Goal: Task Accomplishment & Management: Complete application form

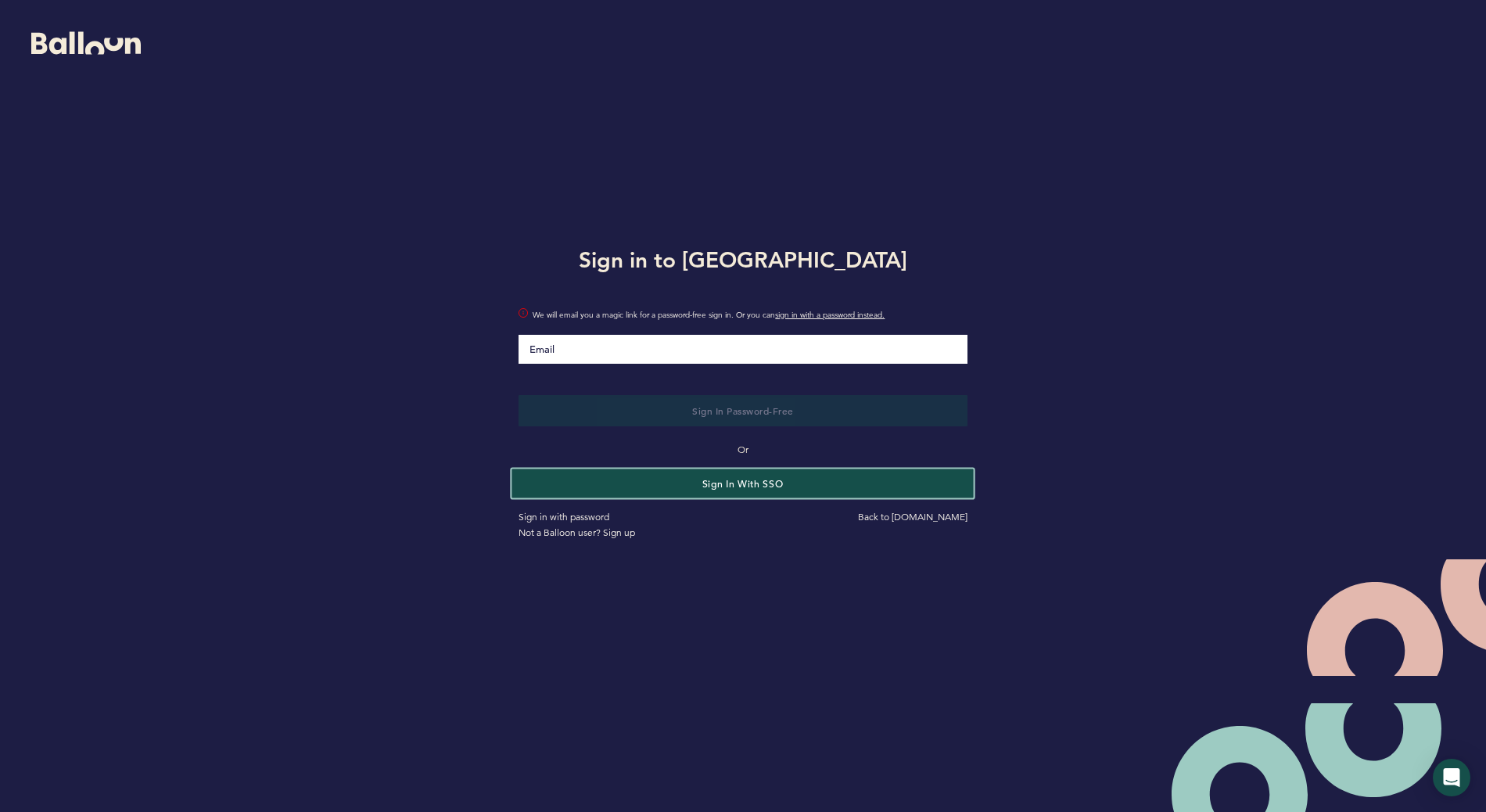
click at [682, 481] on button "Sign in with SSO" at bounding box center [743, 483] width 462 height 29
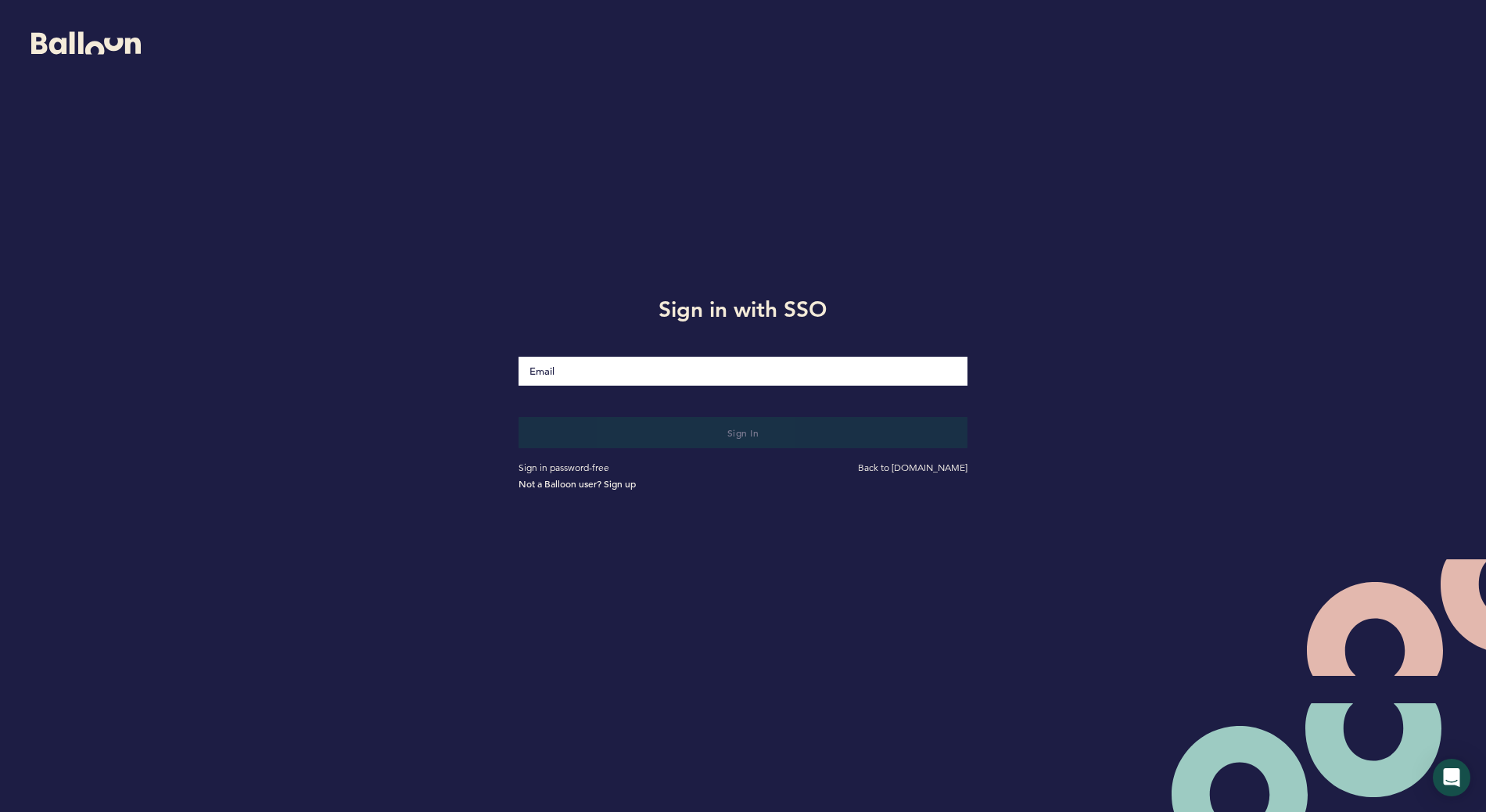
click at [615, 372] on input "Email" at bounding box center [743, 371] width 448 height 29
type input "[EMAIL_ADDRESS][DOMAIN_NAME]"
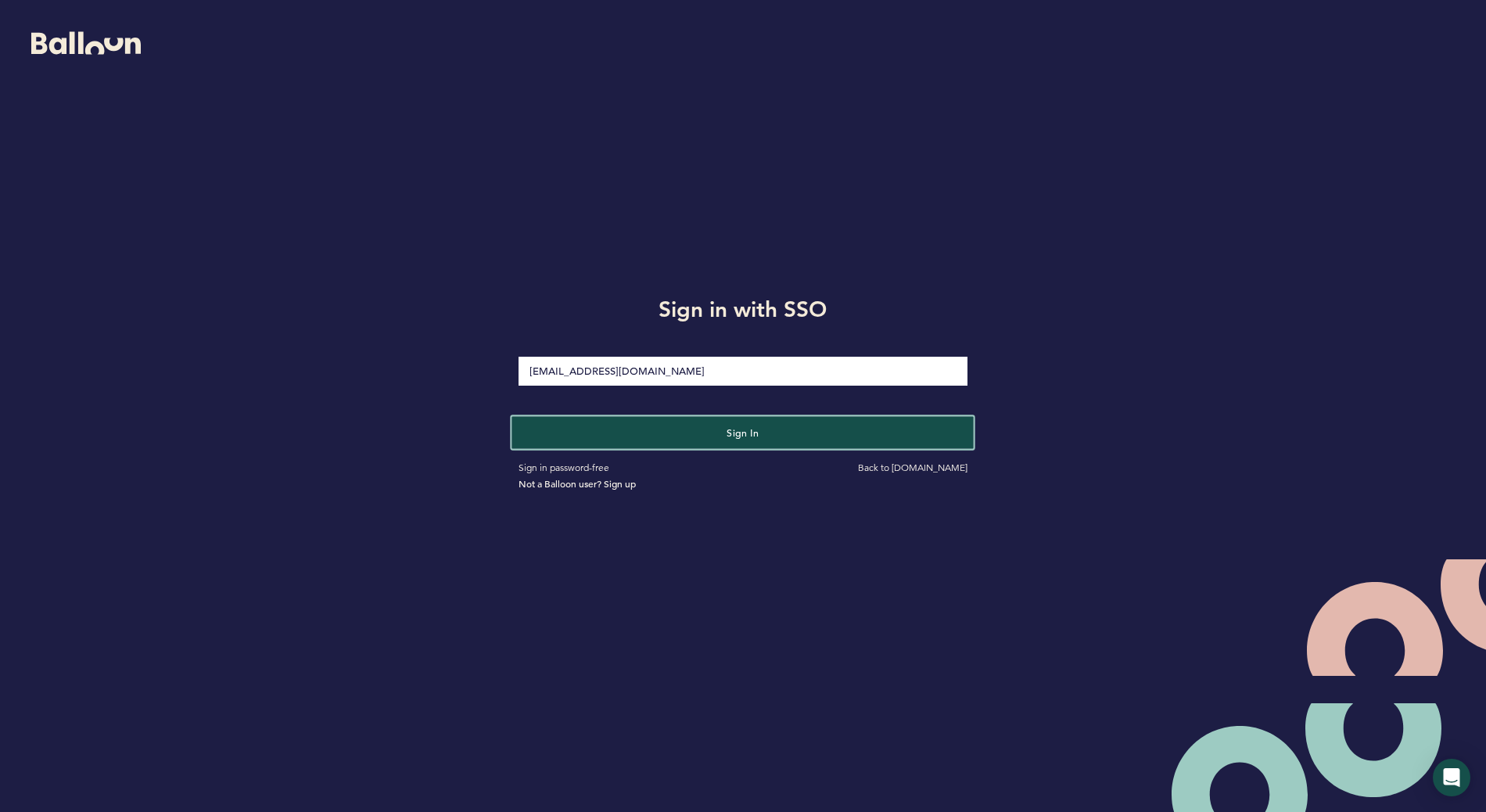
click at [703, 429] on button "Sign in" at bounding box center [743, 432] width 462 height 32
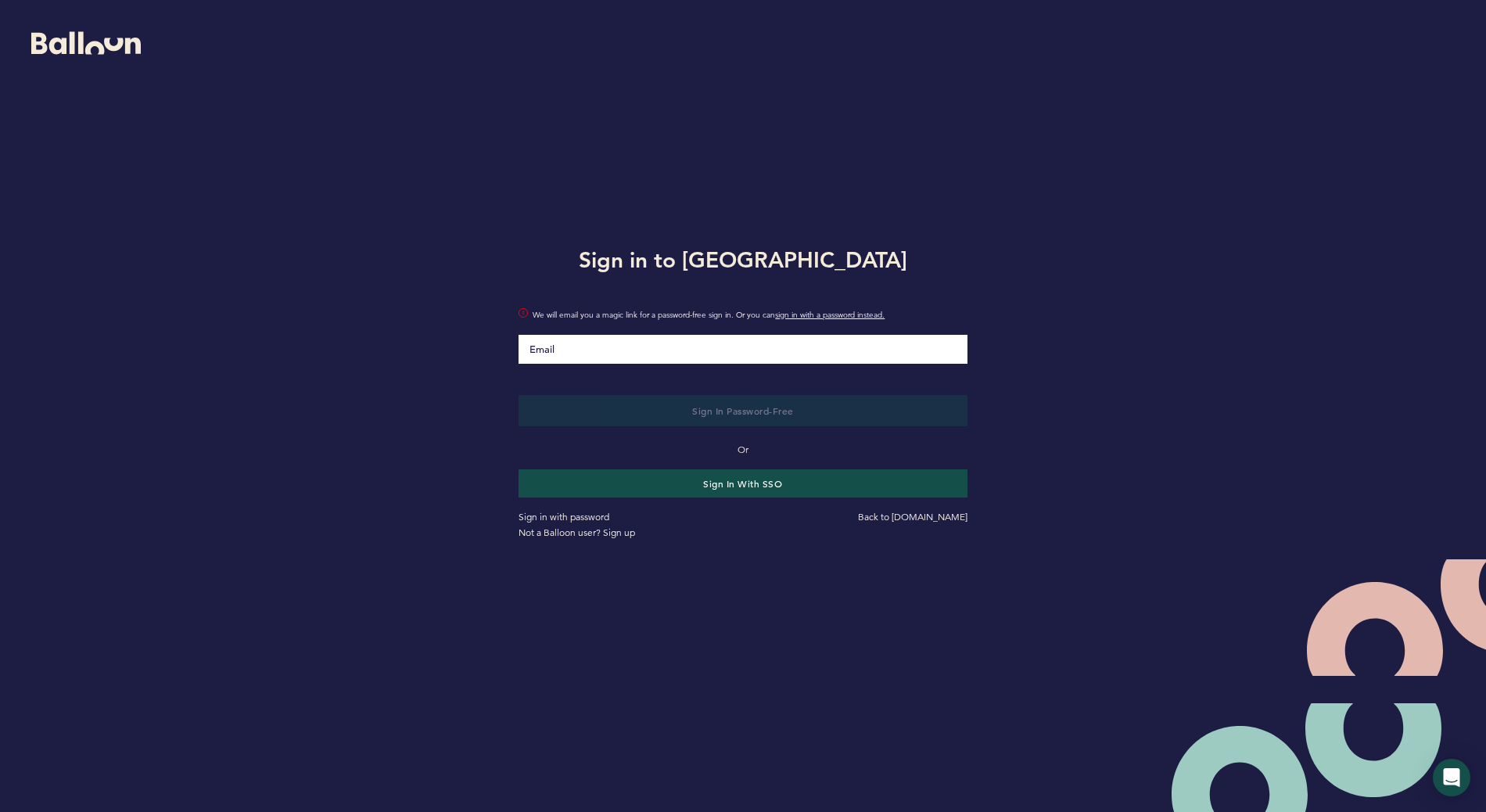
click at [700, 356] on input "Email" at bounding box center [743, 349] width 448 height 29
type input "[EMAIL_ADDRESS][DOMAIN_NAME]"
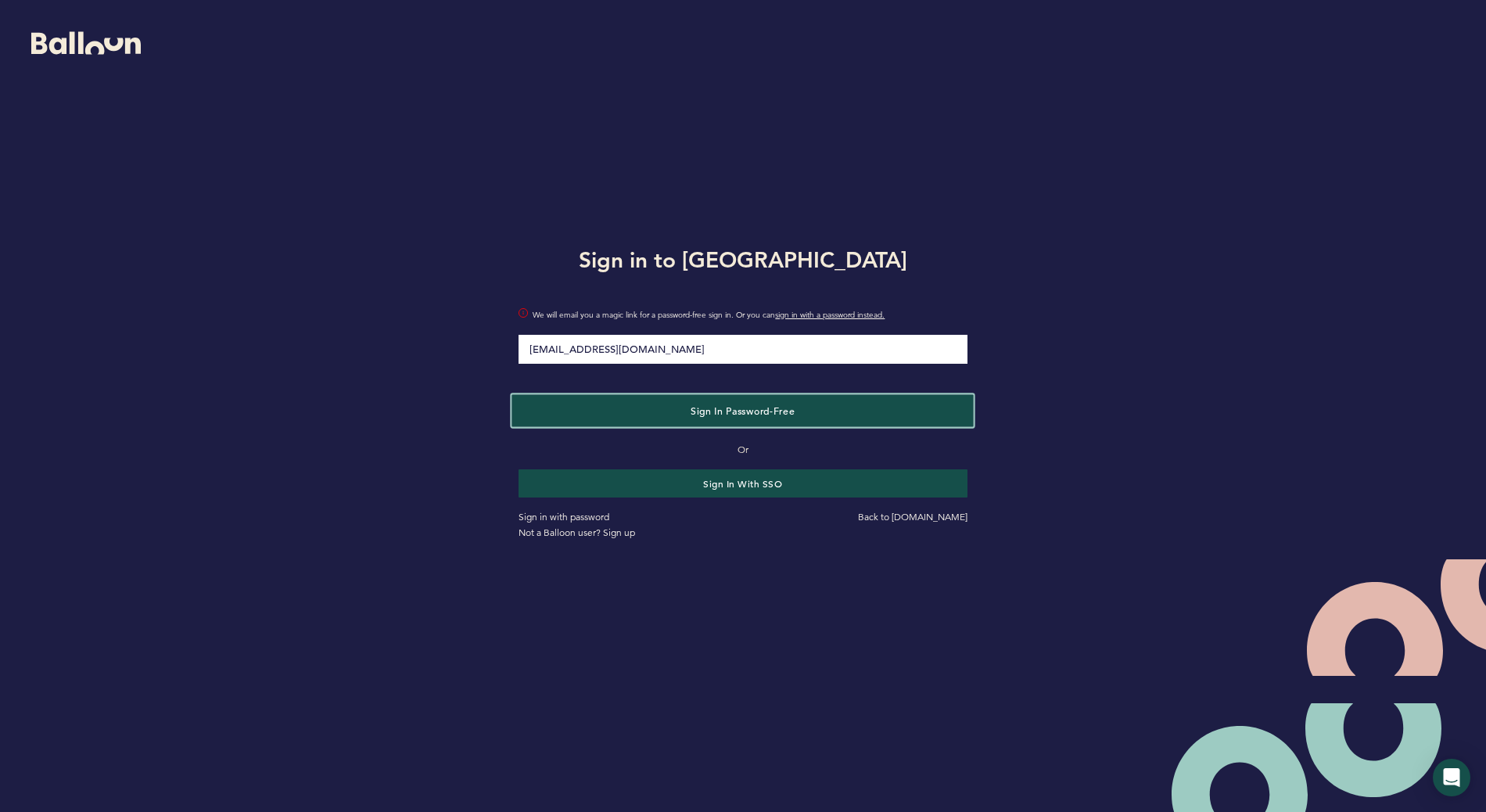
click at [709, 402] on button "Sign in Password-Free" at bounding box center [743, 410] width 462 height 32
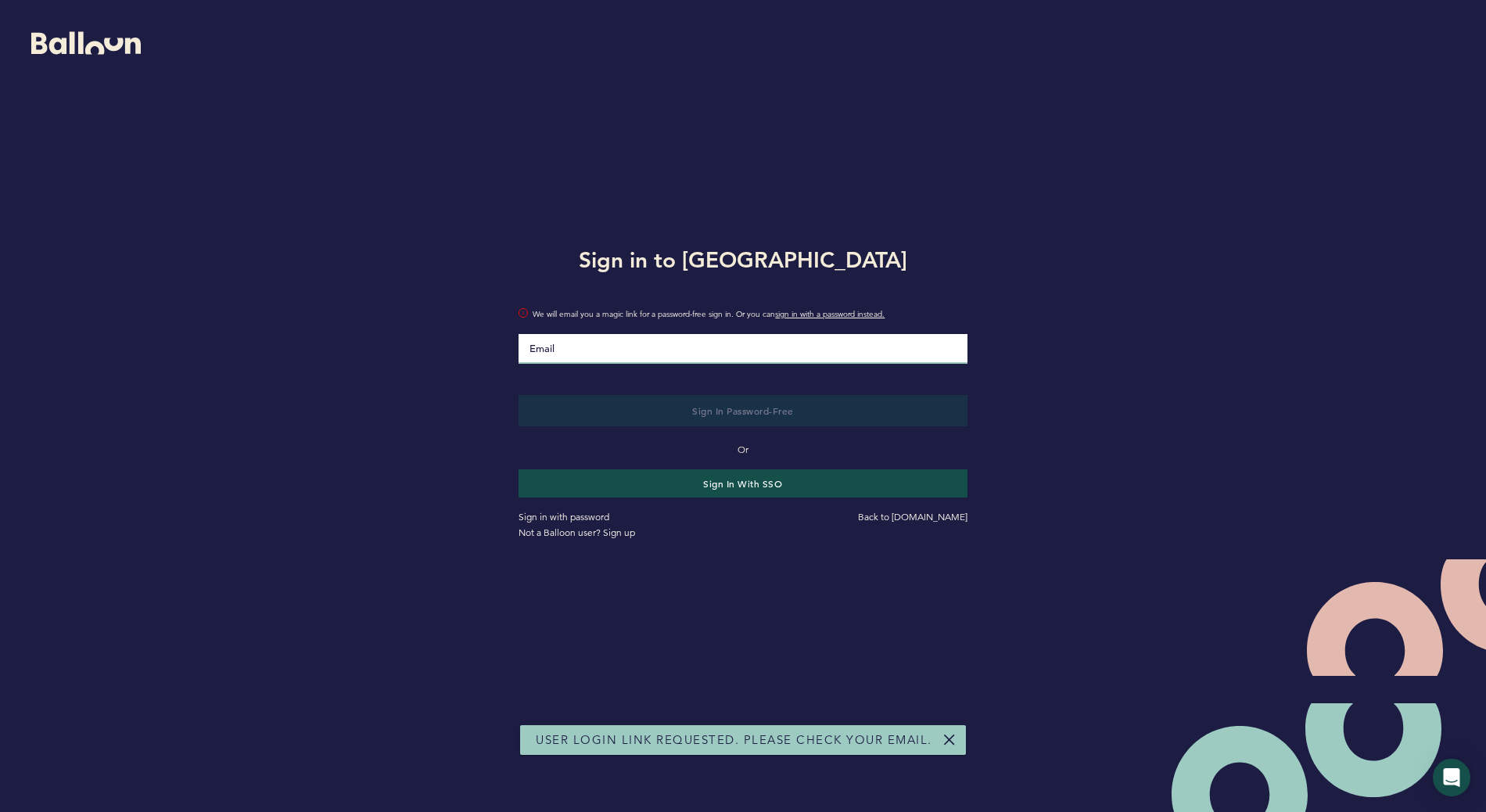
click at [705, 347] on input "Email" at bounding box center [743, 349] width 448 height 30
type input "[EMAIL_ADDRESS][DOMAIN_NAME]"
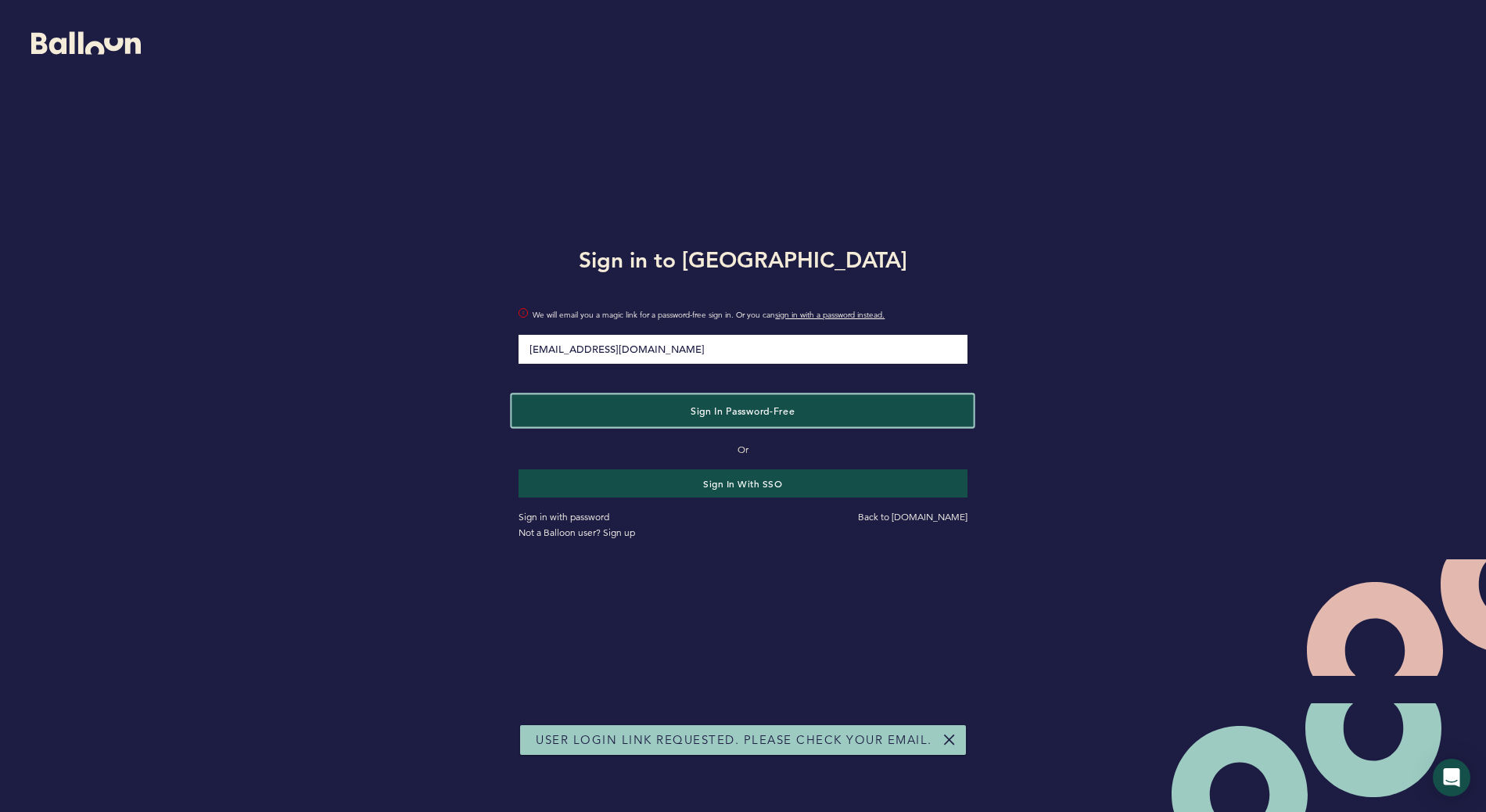
click at [713, 413] on span "Sign in Password-Free" at bounding box center [742, 409] width 104 height 13
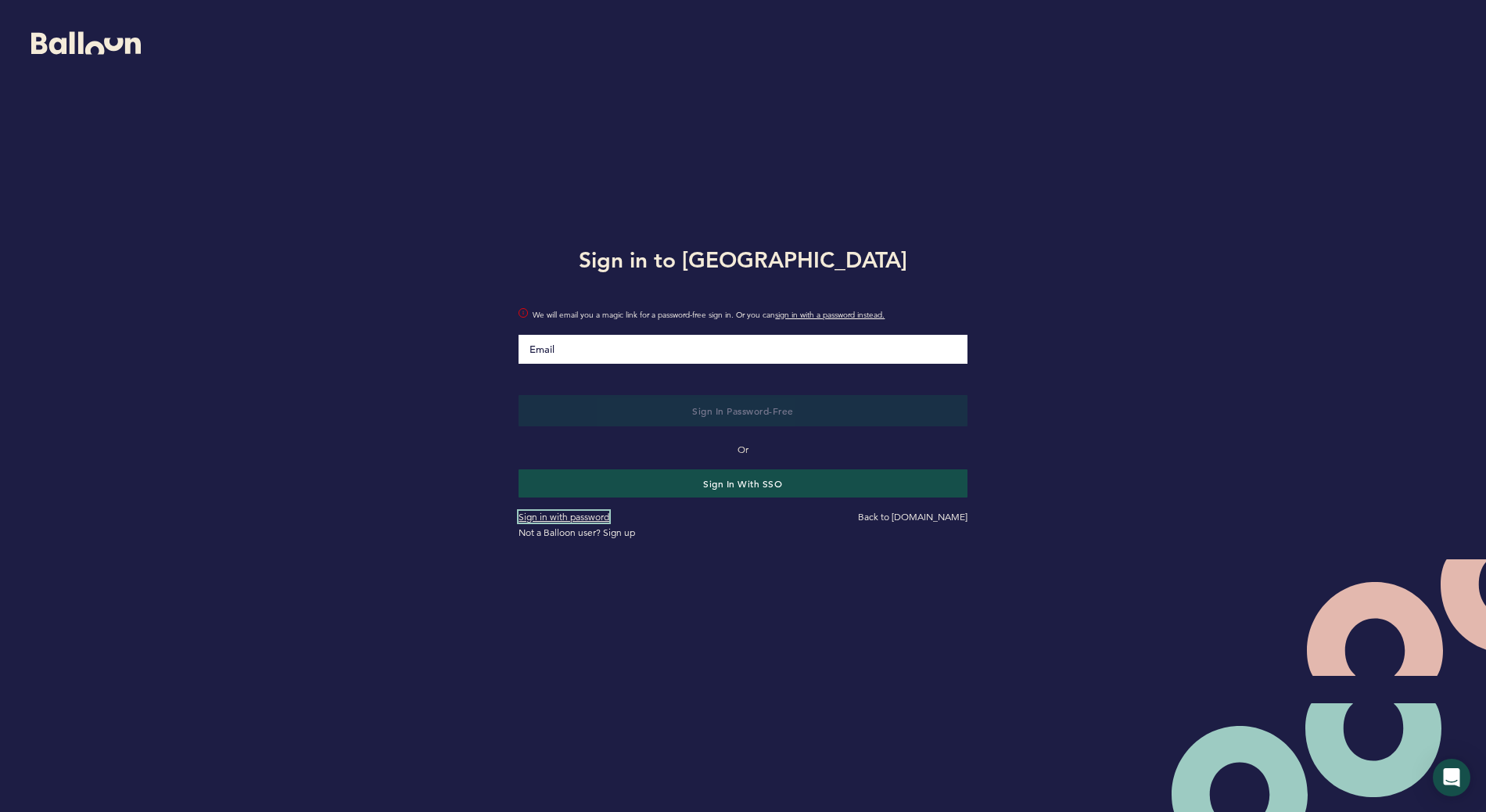
click at [580, 519] on link "Sign in with password" at bounding box center [564, 516] width 91 height 12
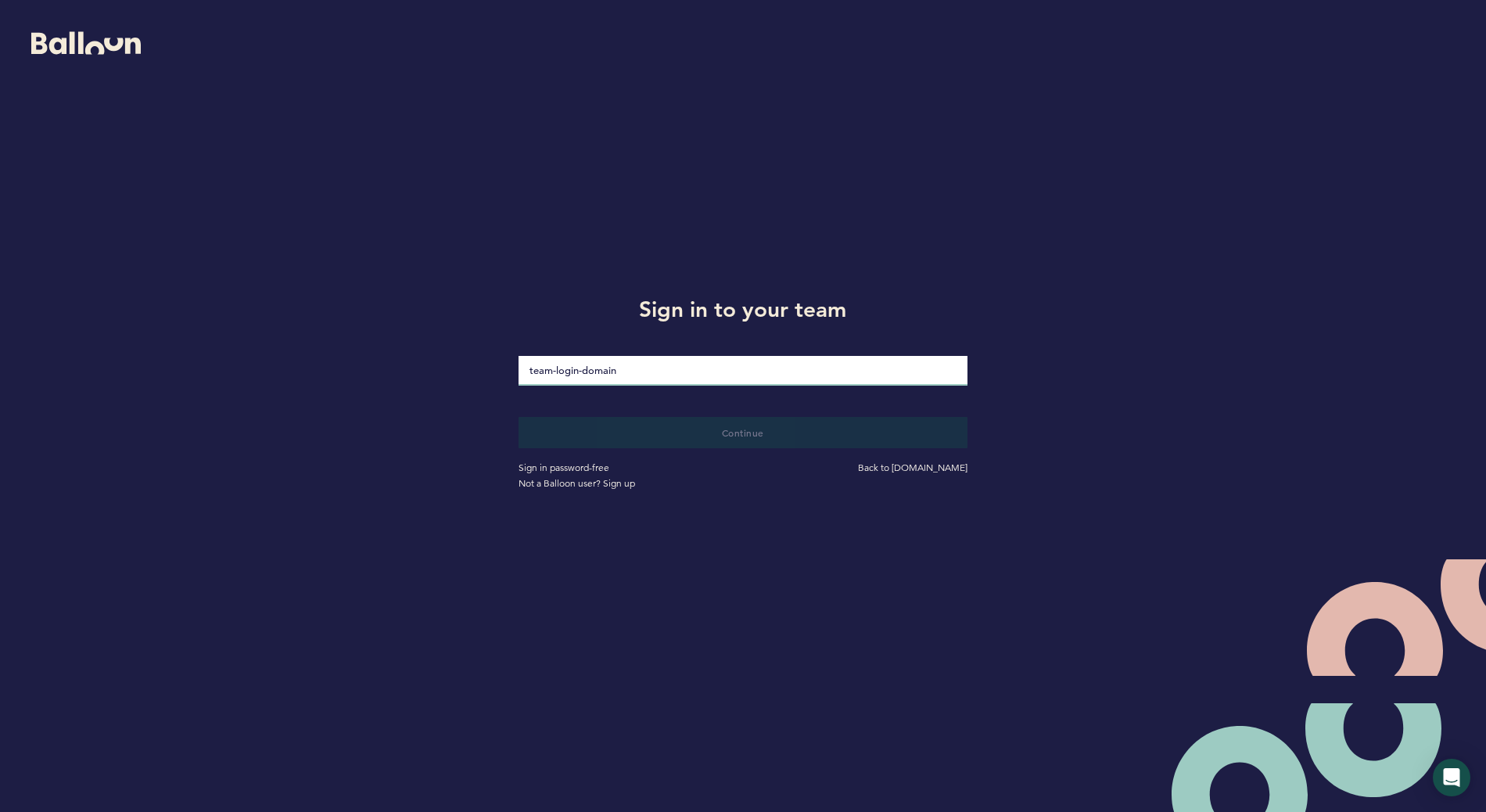
click at [634, 364] on input "loginDomain" at bounding box center [743, 371] width 448 height 30
type input "pirates"
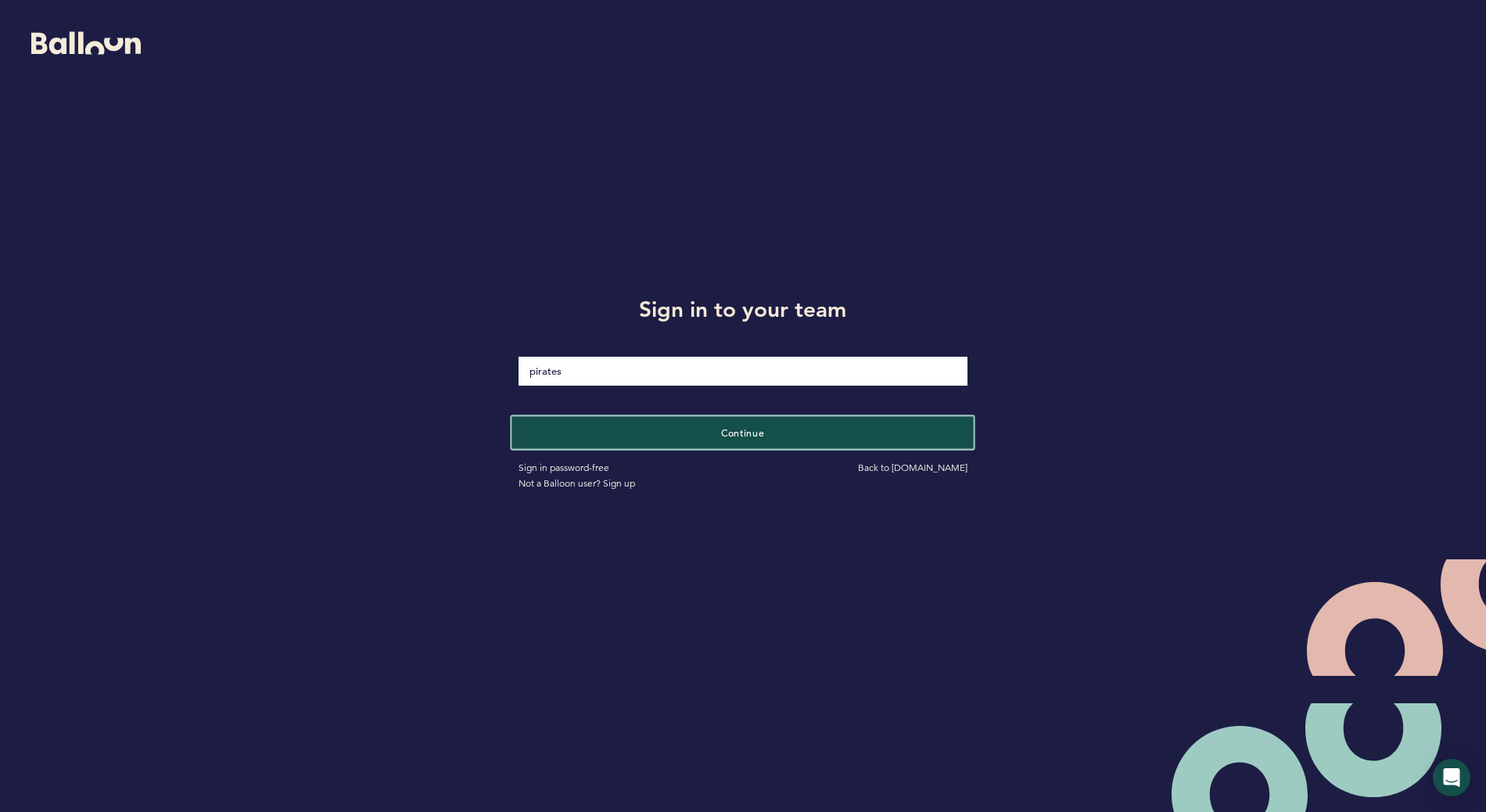
click at [655, 427] on button "Continue" at bounding box center [743, 432] width 462 height 32
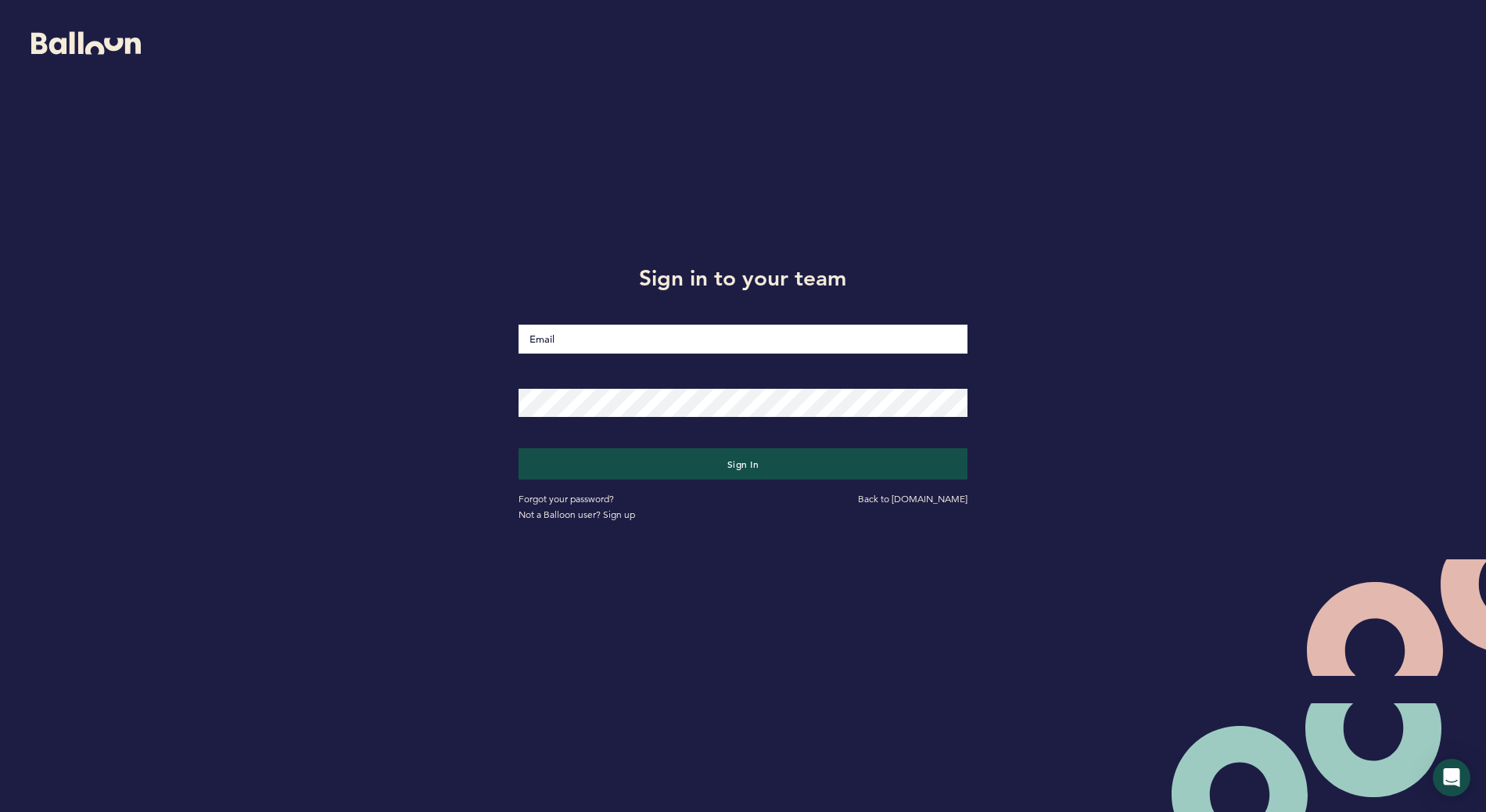
click at [667, 352] on input "Email" at bounding box center [743, 338] width 448 height 29
click at [678, 473] on button "Sign in" at bounding box center [743, 463] width 462 height 32
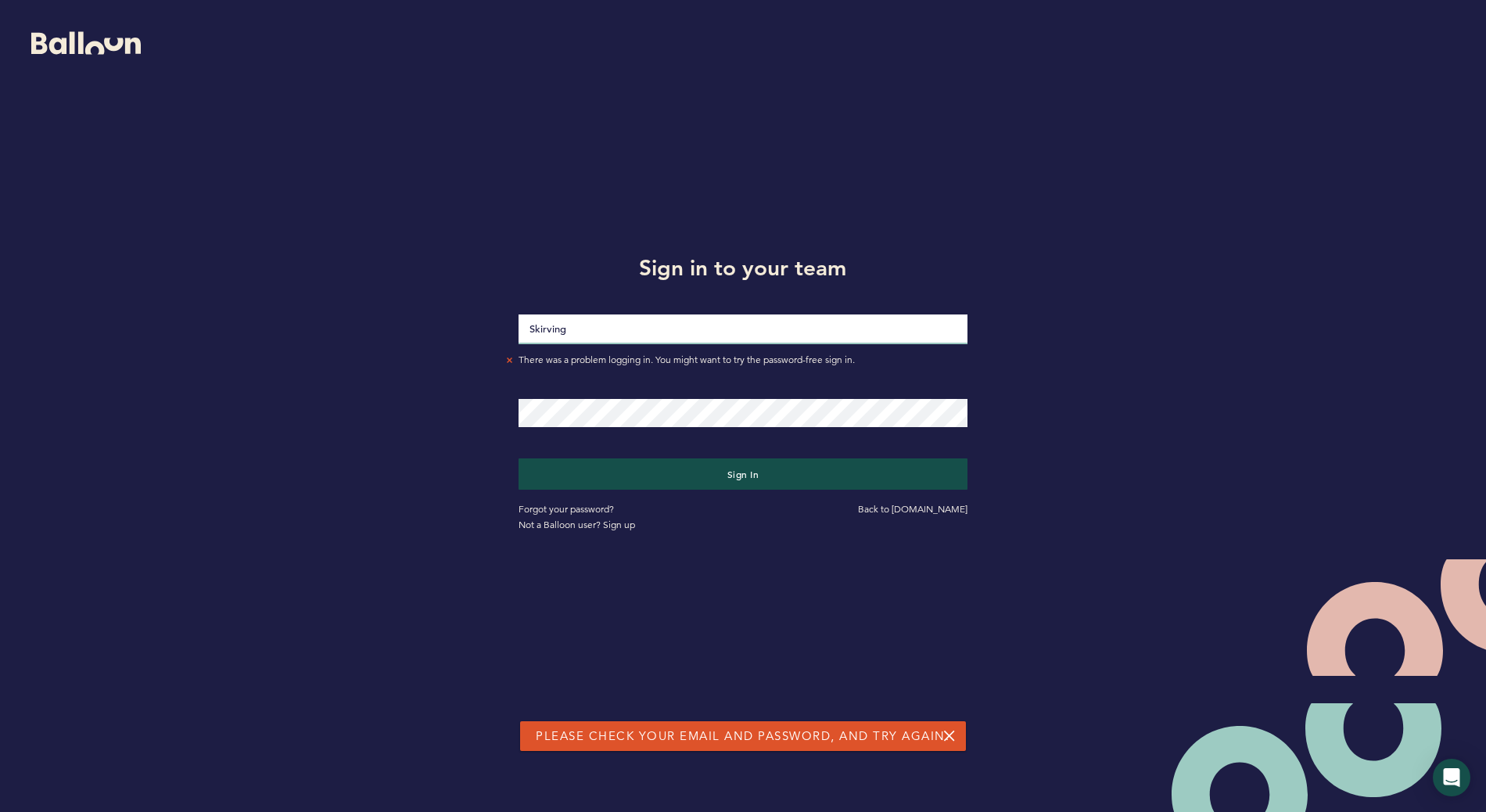
click at [654, 320] on input "Skirving" at bounding box center [743, 329] width 448 height 30
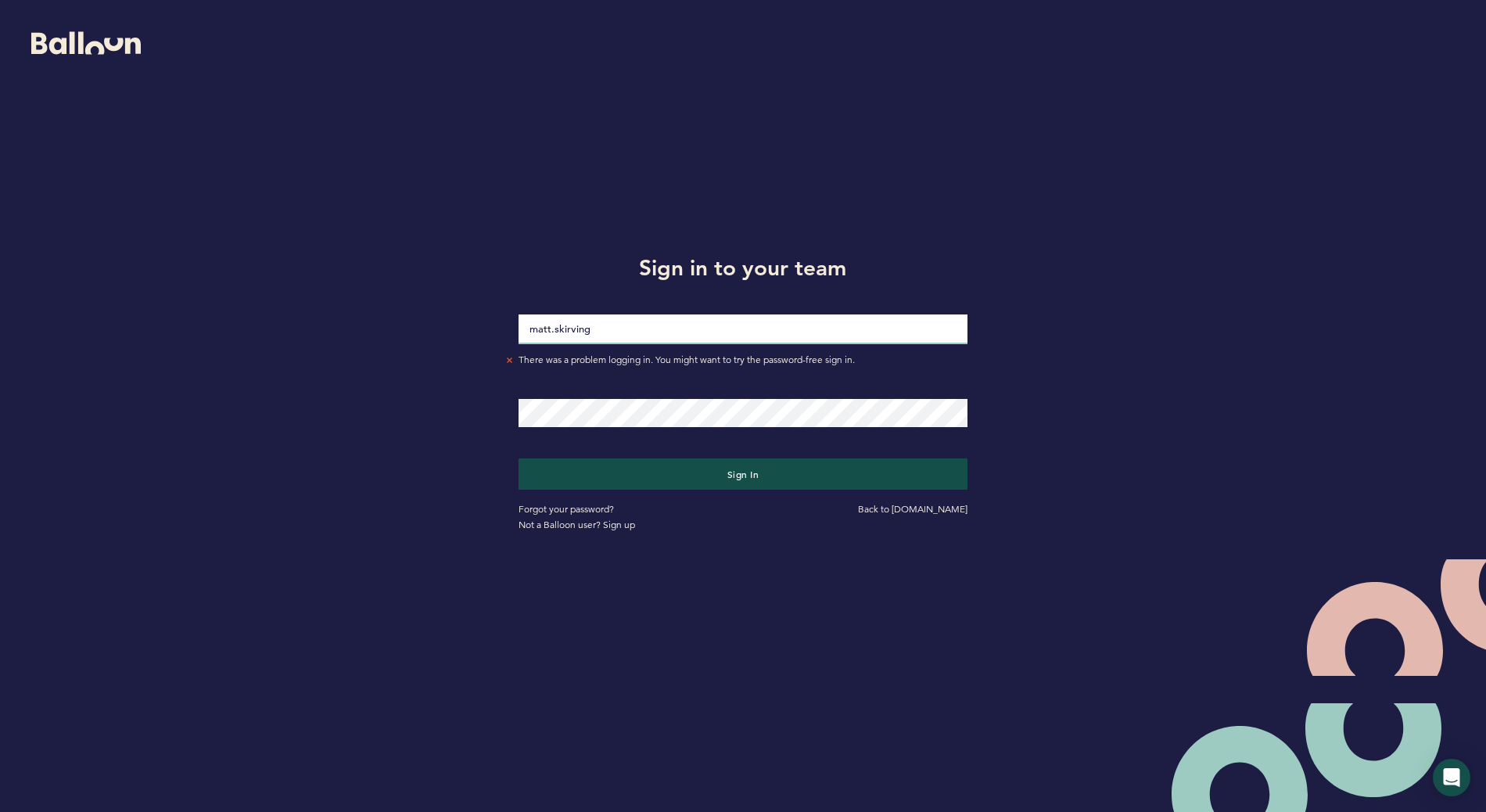
type input "[EMAIL_ADDRESS][DOMAIN_NAME]"
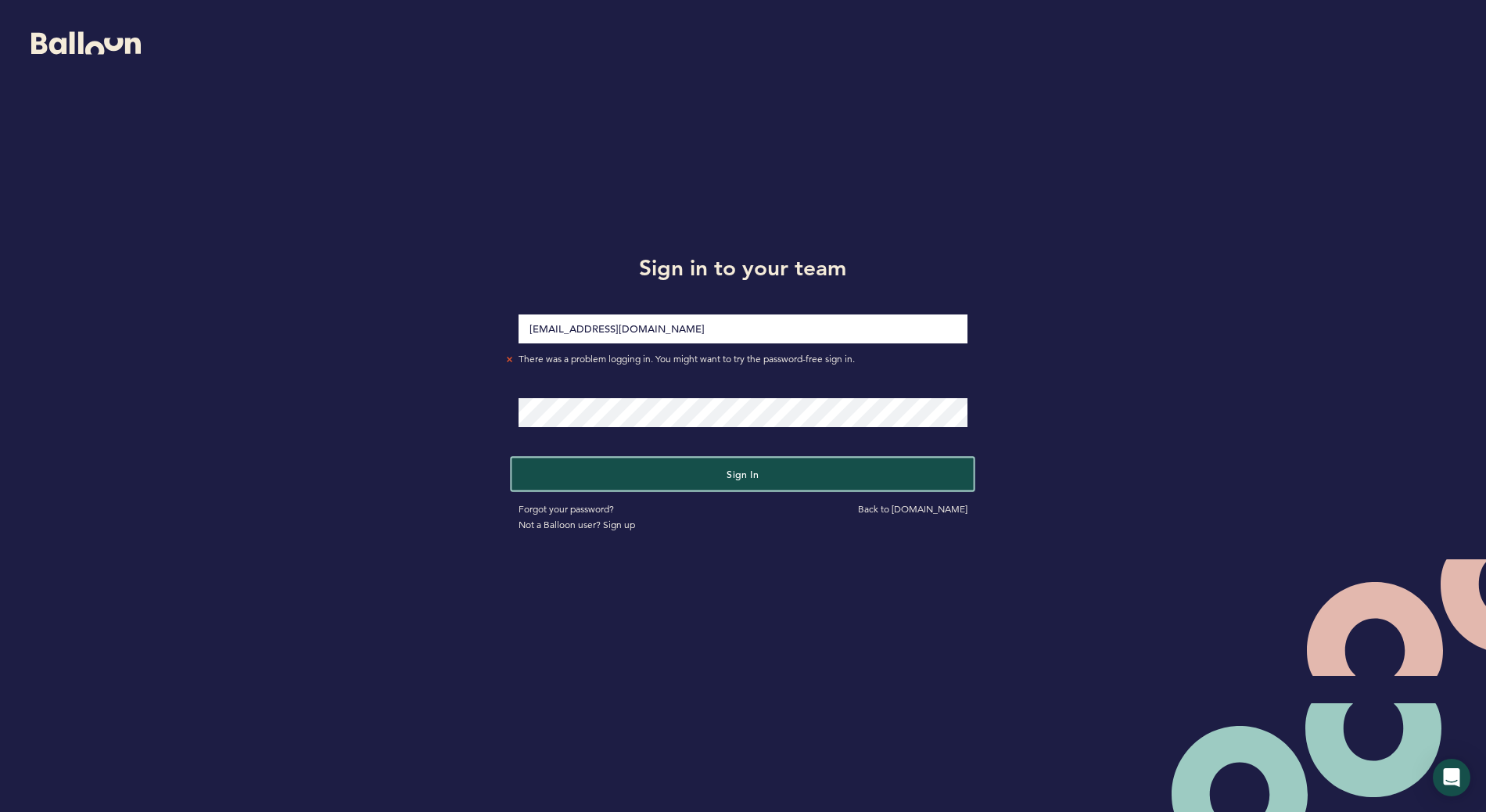
click at [731, 464] on button "Sign in" at bounding box center [743, 474] width 462 height 32
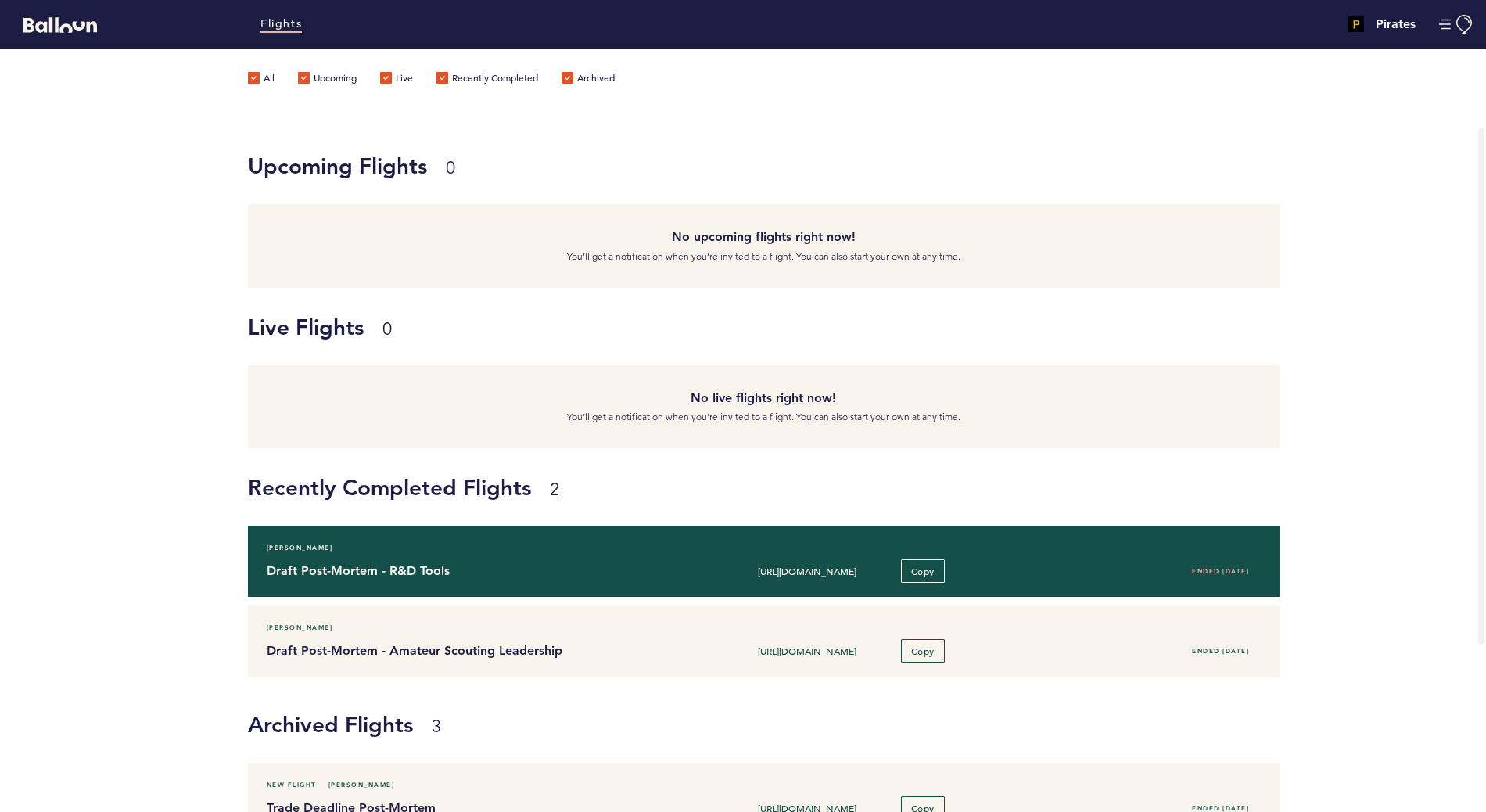
click at [374, 575] on h4 "Draft Post-Mortem - R&D Tools" at bounding box center [466, 571] width 400 height 18
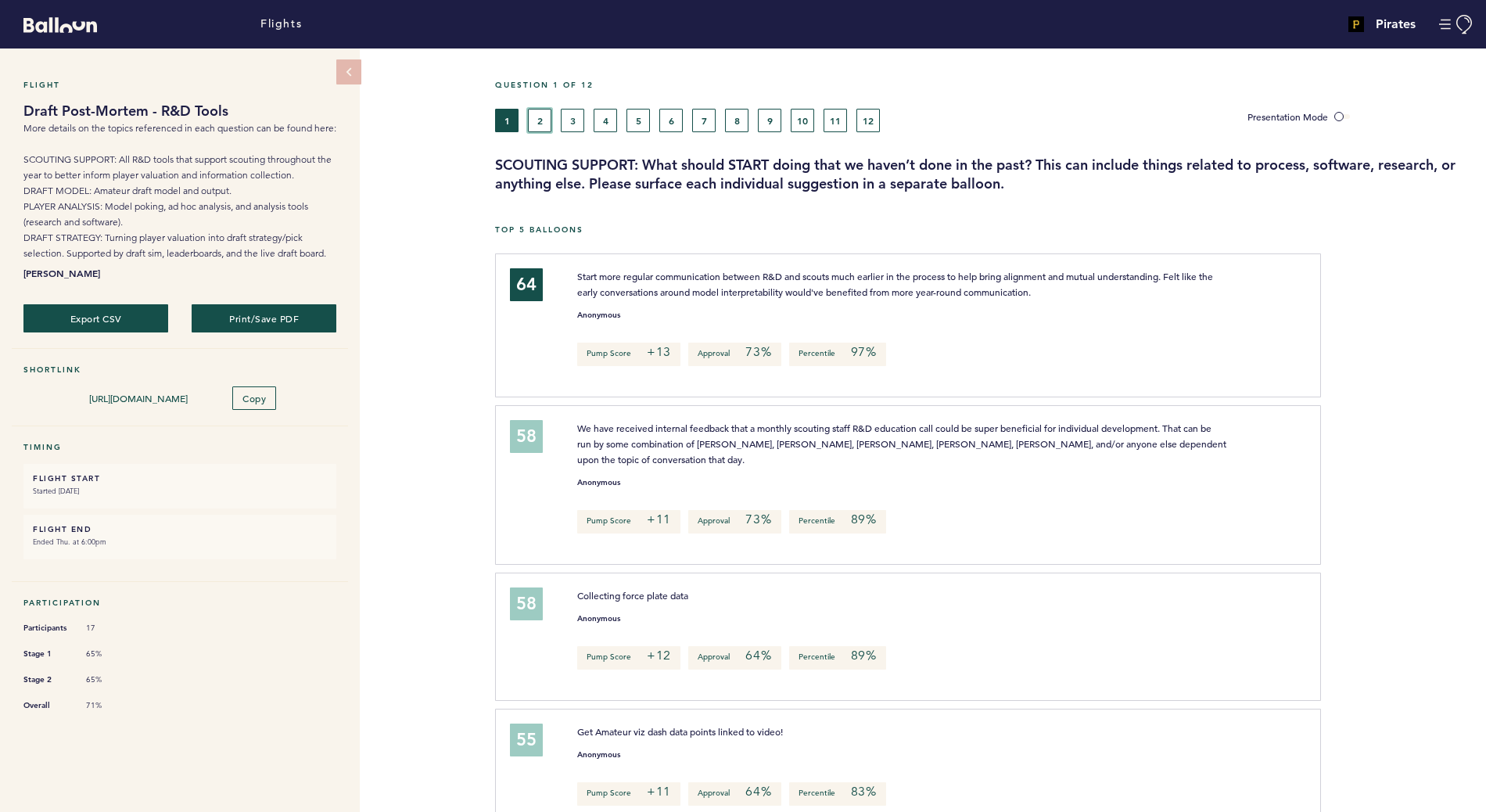
click at [537, 111] on button "2" at bounding box center [540, 120] width 23 height 23
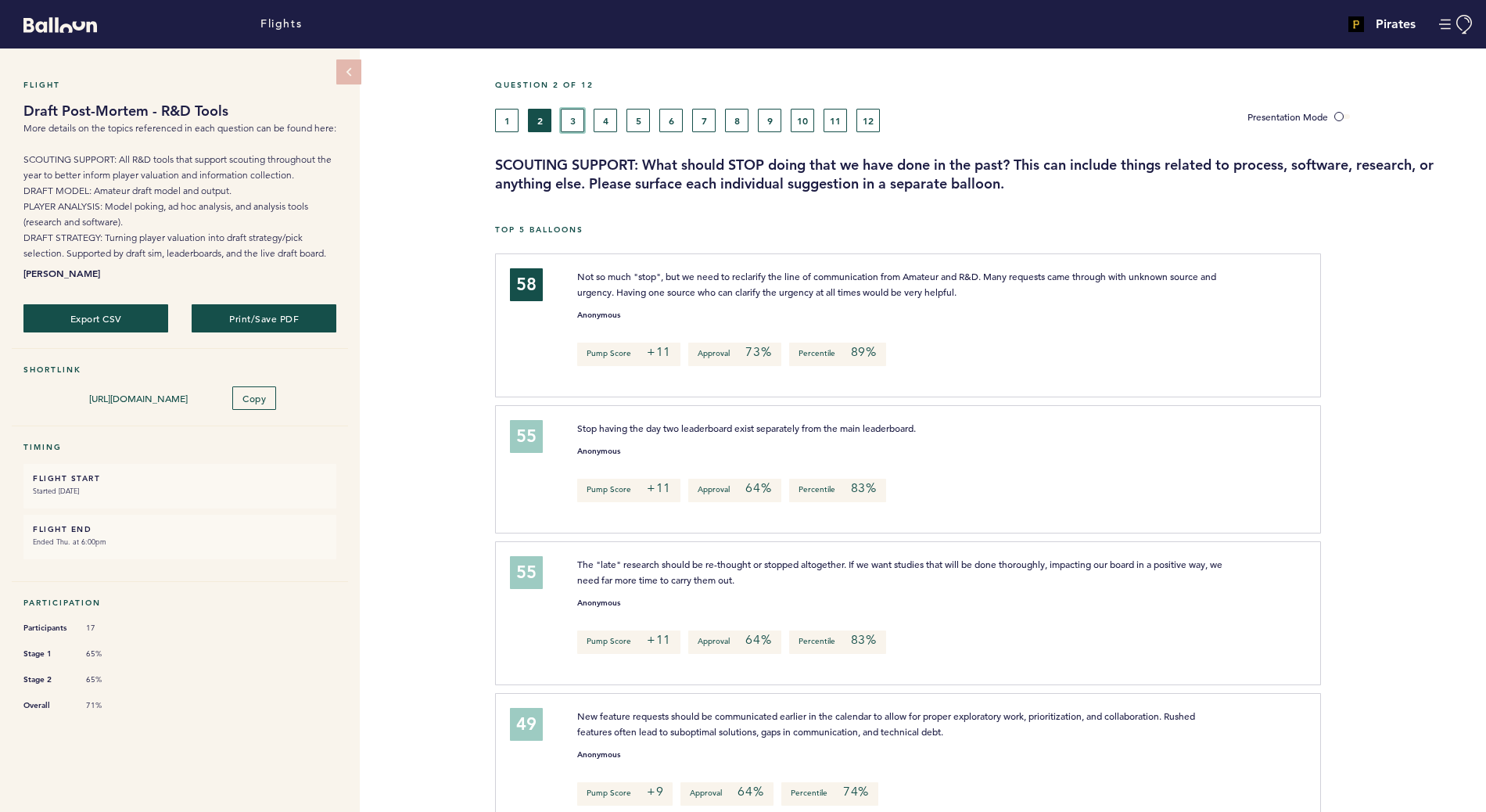
click at [568, 119] on button "3" at bounding box center [573, 120] width 23 height 23
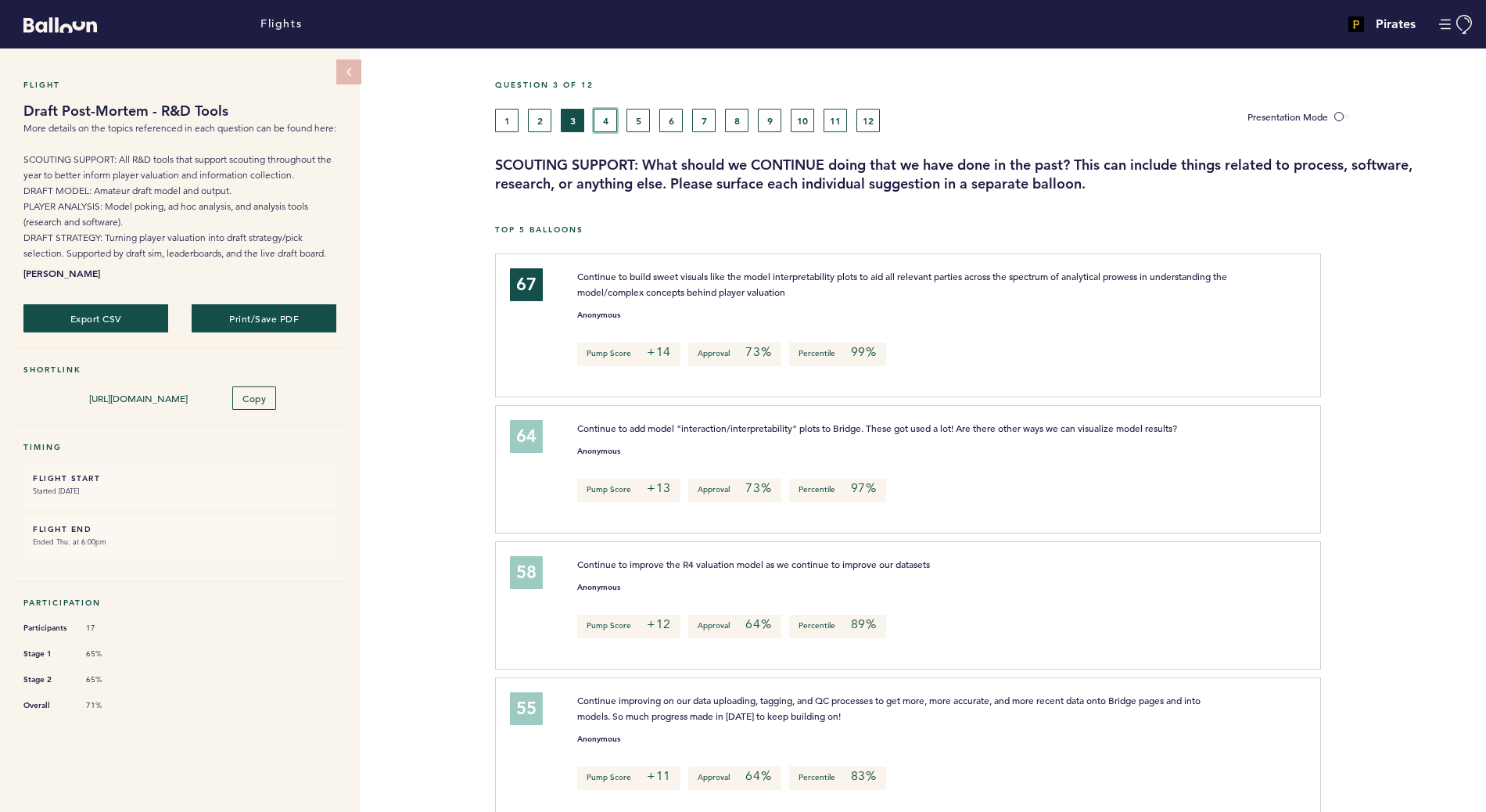
click at [603, 129] on button "4" at bounding box center [605, 120] width 23 height 23
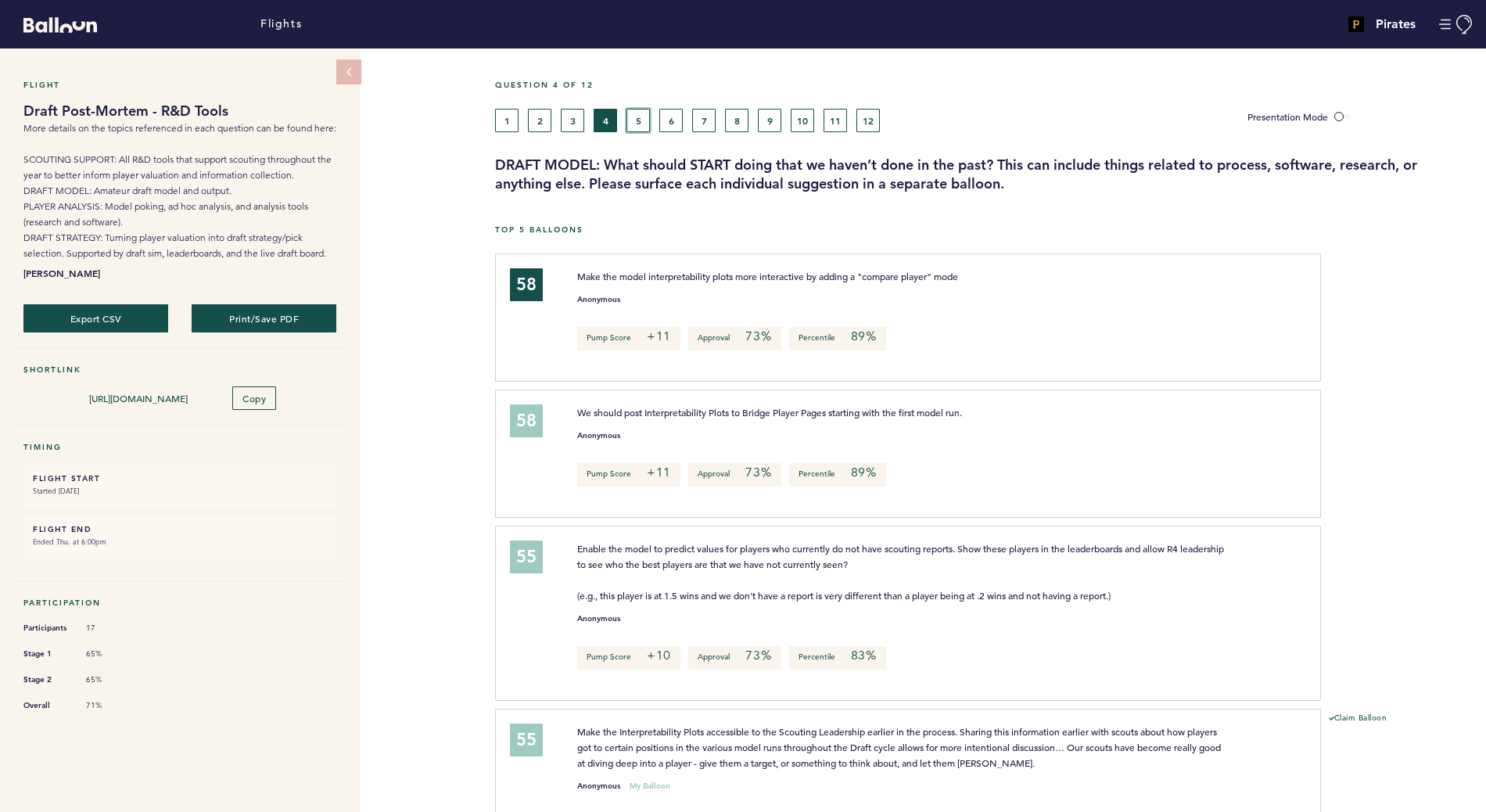
click at [639, 111] on button "5" at bounding box center [639, 120] width 23 height 23
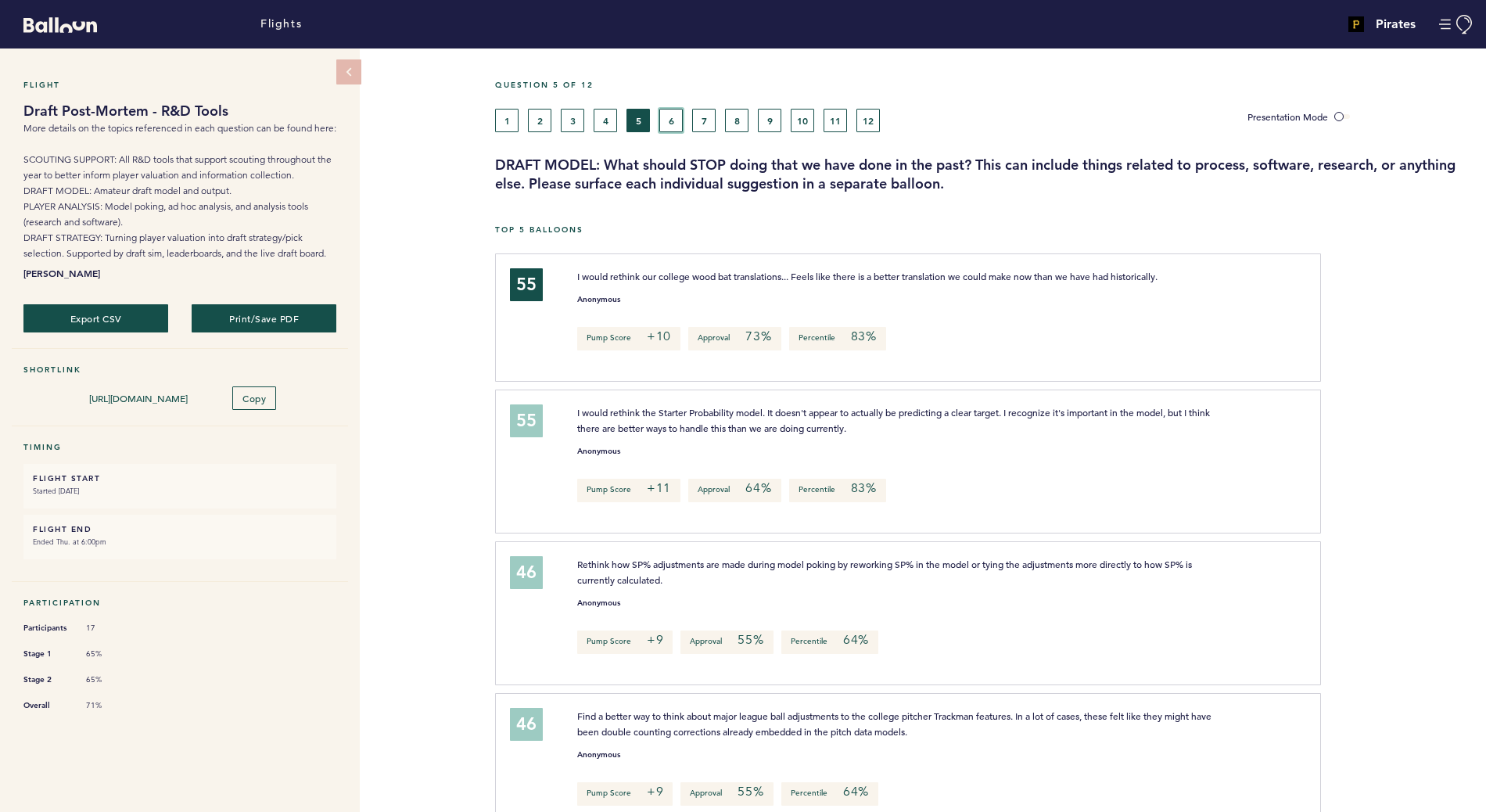
click at [675, 119] on button "6" at bounding box center [671, 120] width 23 height 23
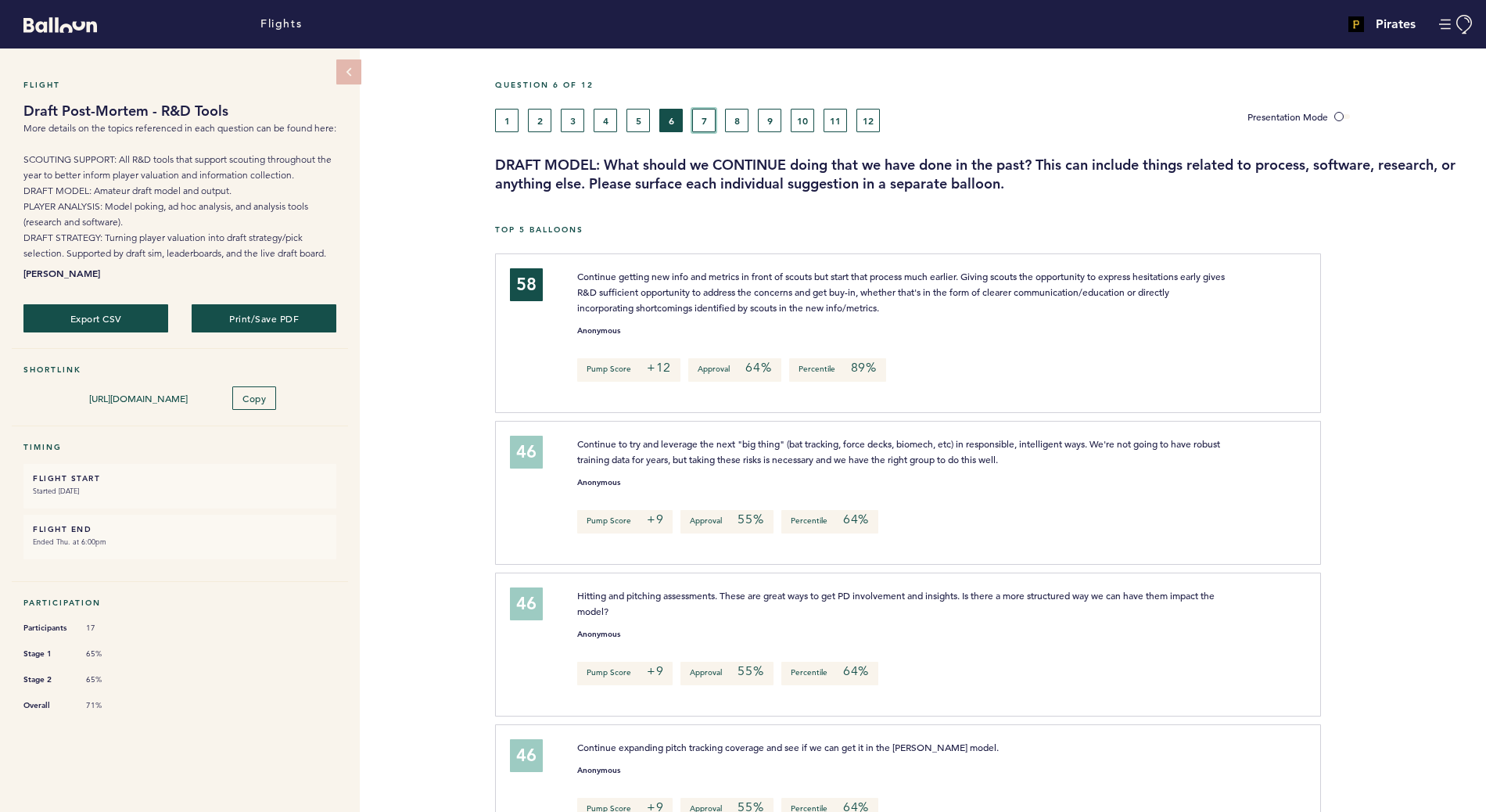
click at [705, 119] on button "7" at bounding box center [704, 120] width 23 height 23
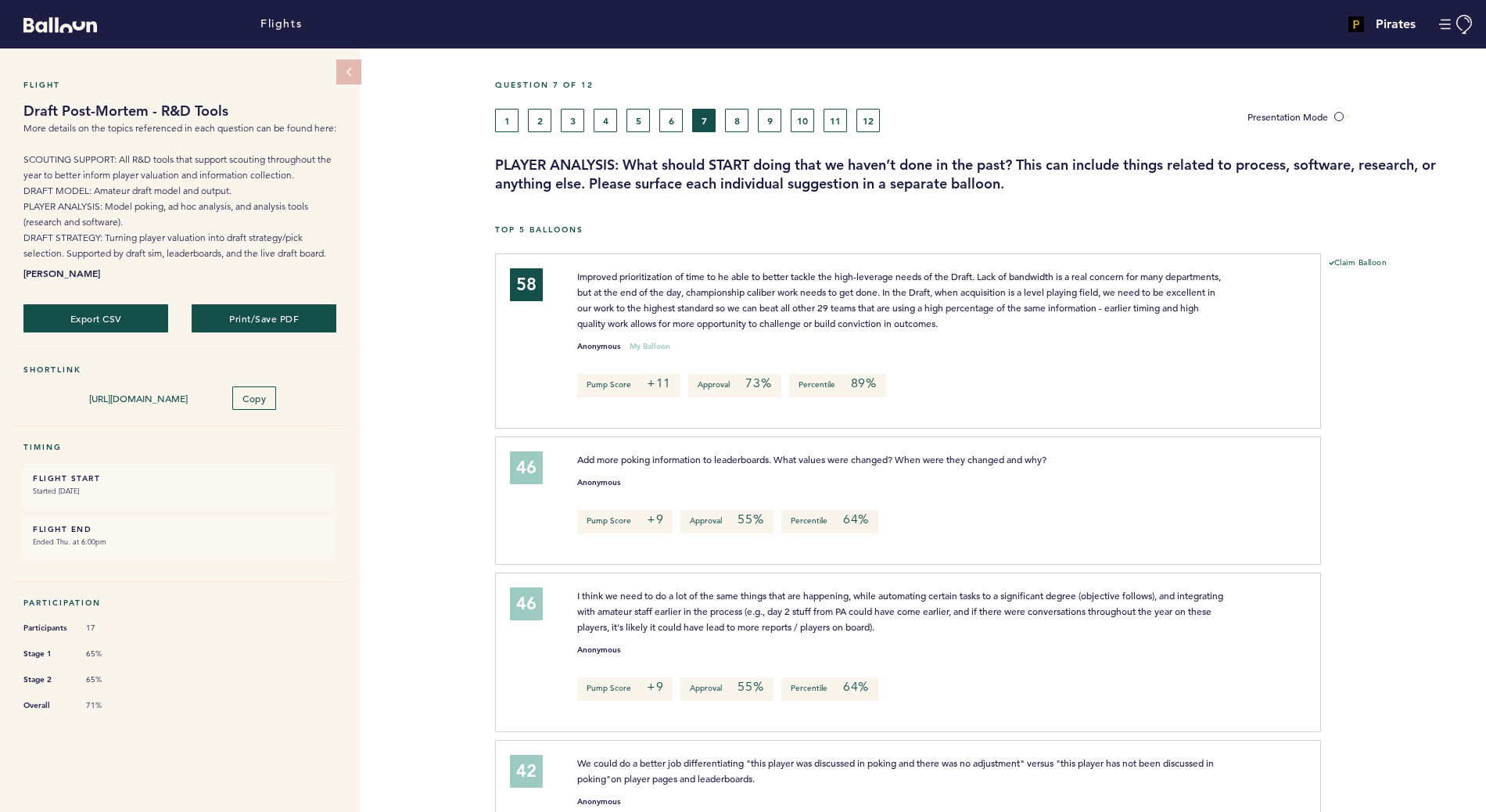
click at [735, 104] on div "Question 7 of 12" at bounding box center [985, 94] width 1003 height 29
click at [737, 113] on button "8" at bounding box center [737, 120] width 23 height 23
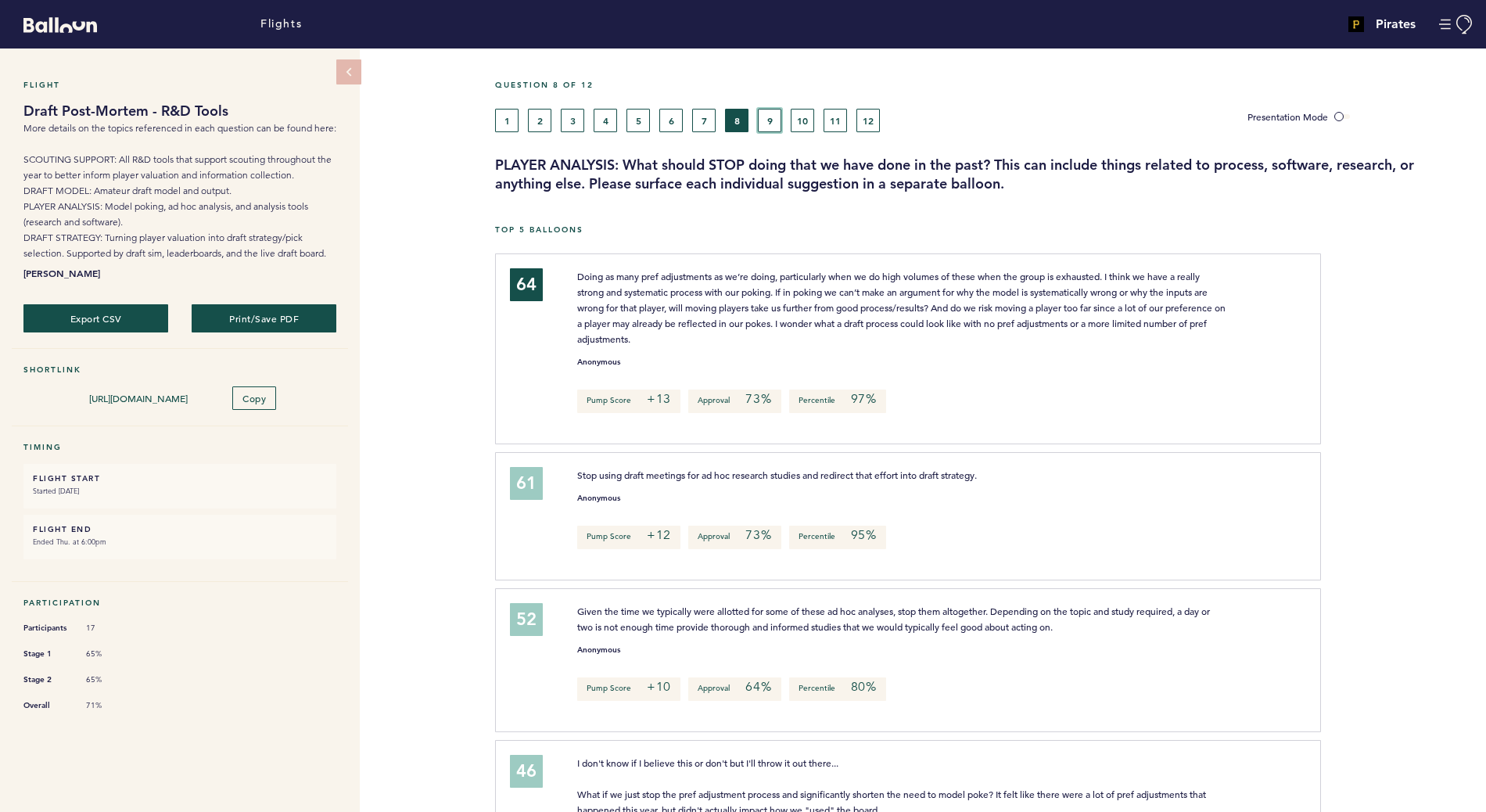
click at [772, 115] on button "9" at bounding box center [770, 120] width 23 height 23
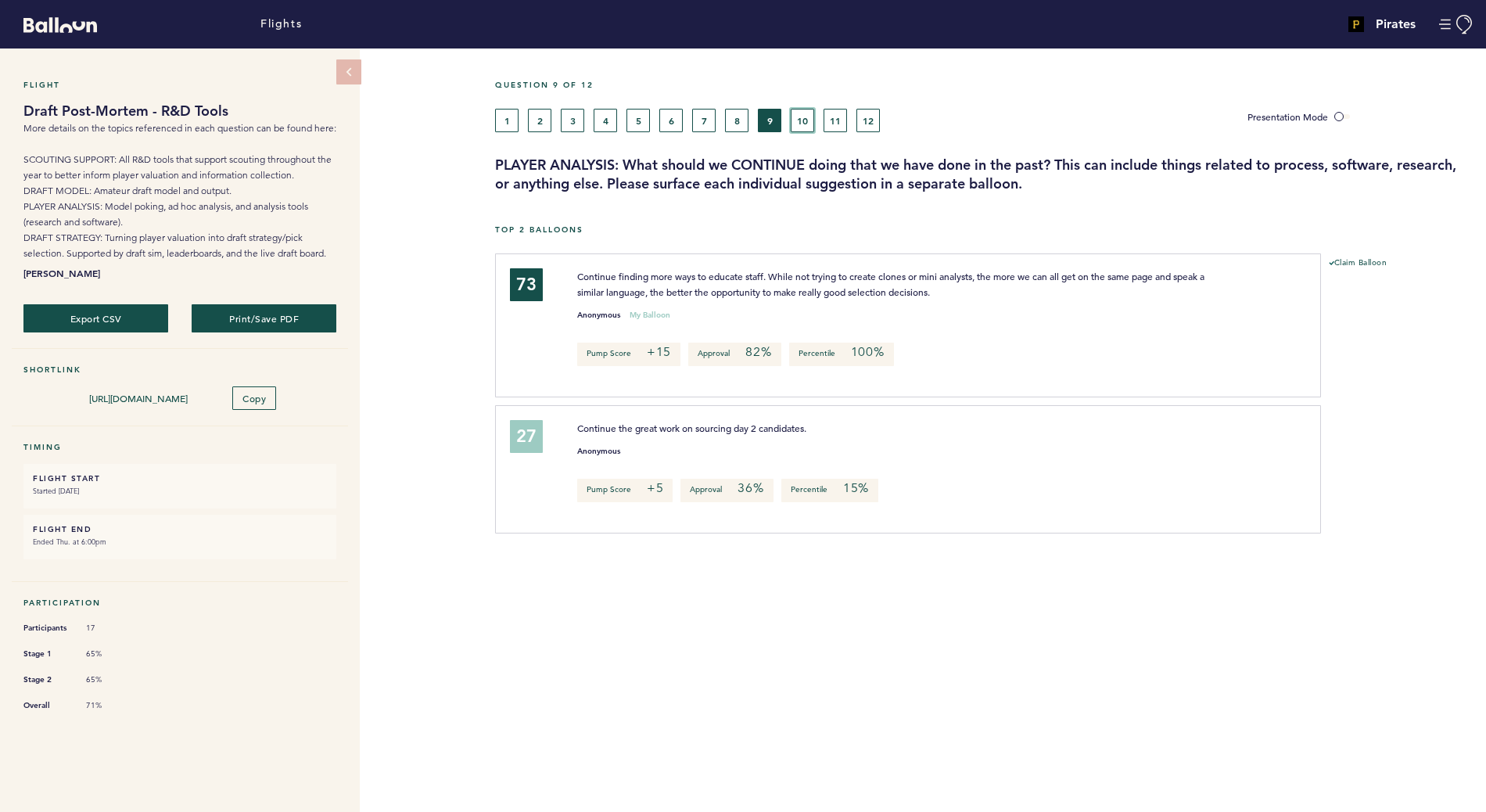
click at [796, 119] on button "10" at bounding box center [802, 120] width 23 height 23
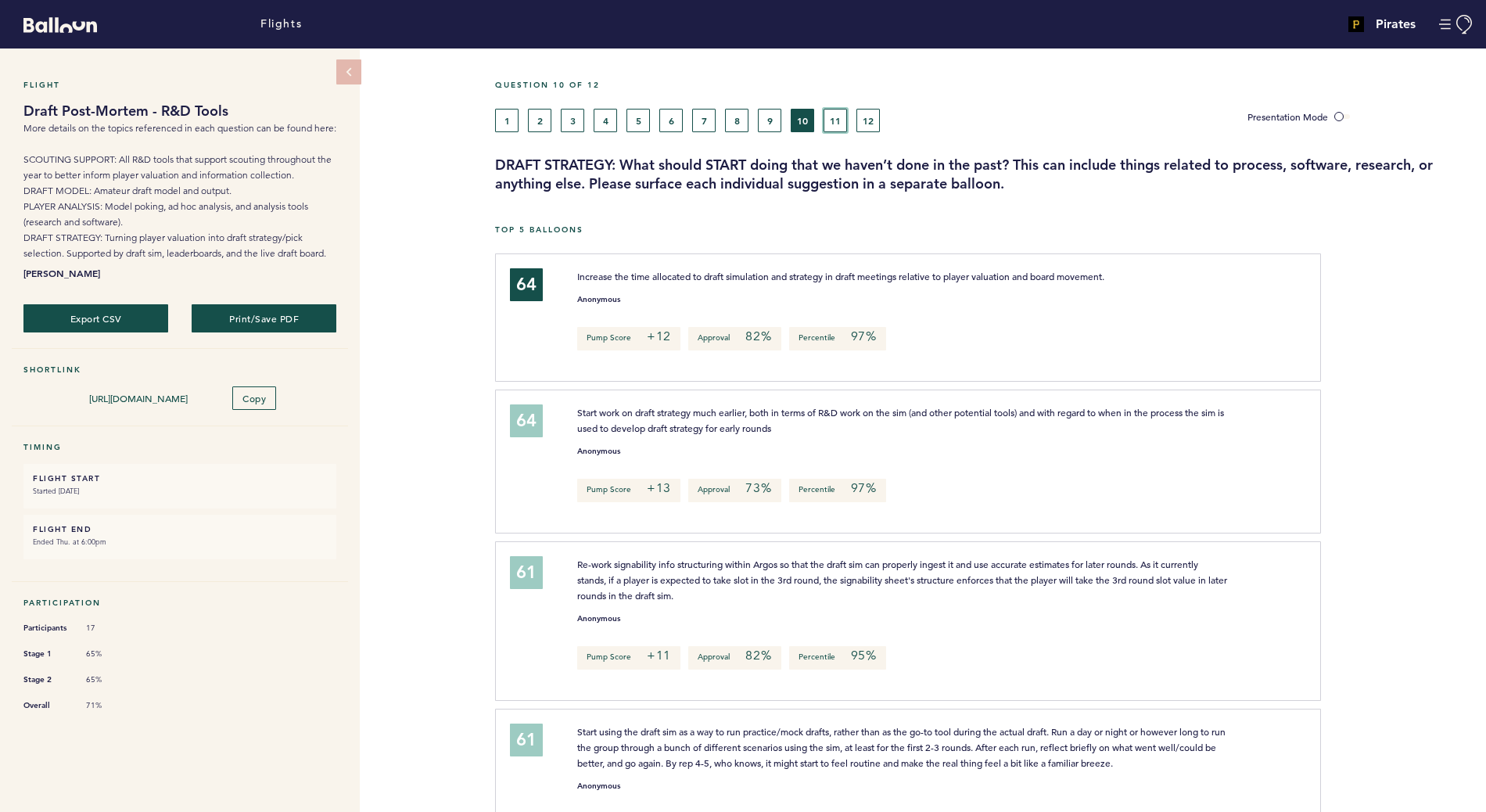
click at [834, 128] on button "11" at bounding box center [836, 120] width 23 height 23
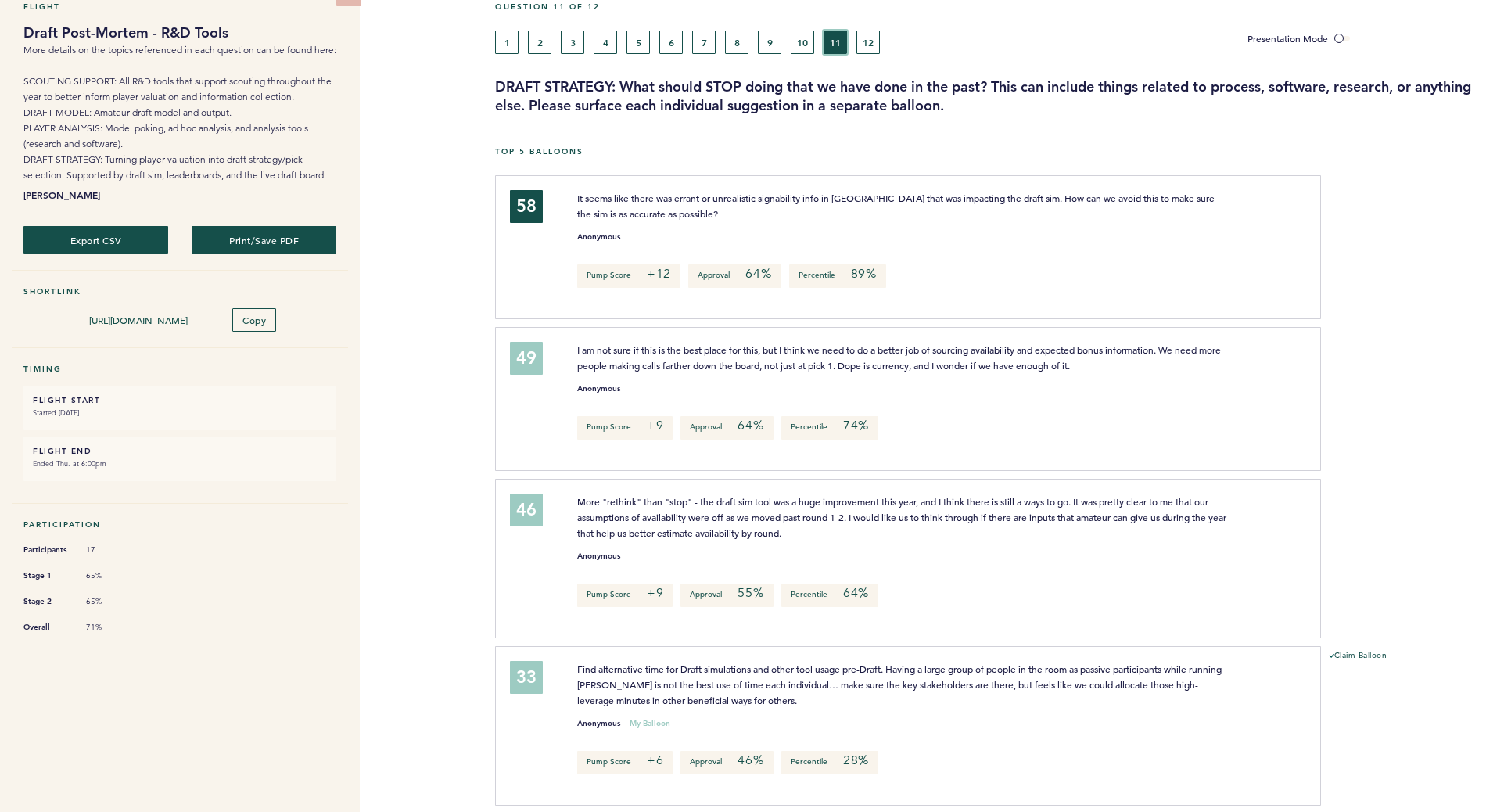
scroll to position [86, 0]
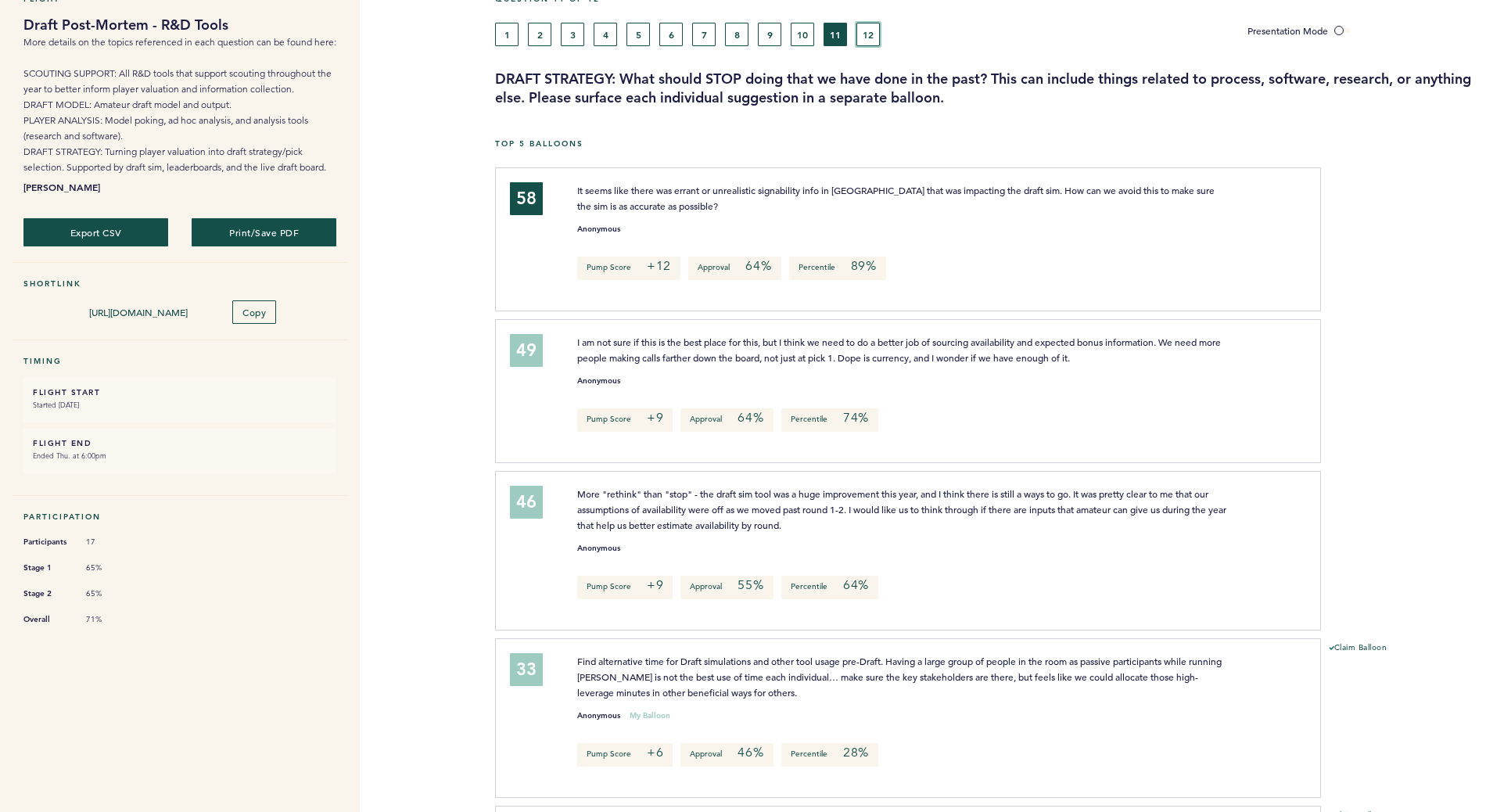
click at [868, 37] on button "12" at bounding box center [868, 34] width 23 height 23
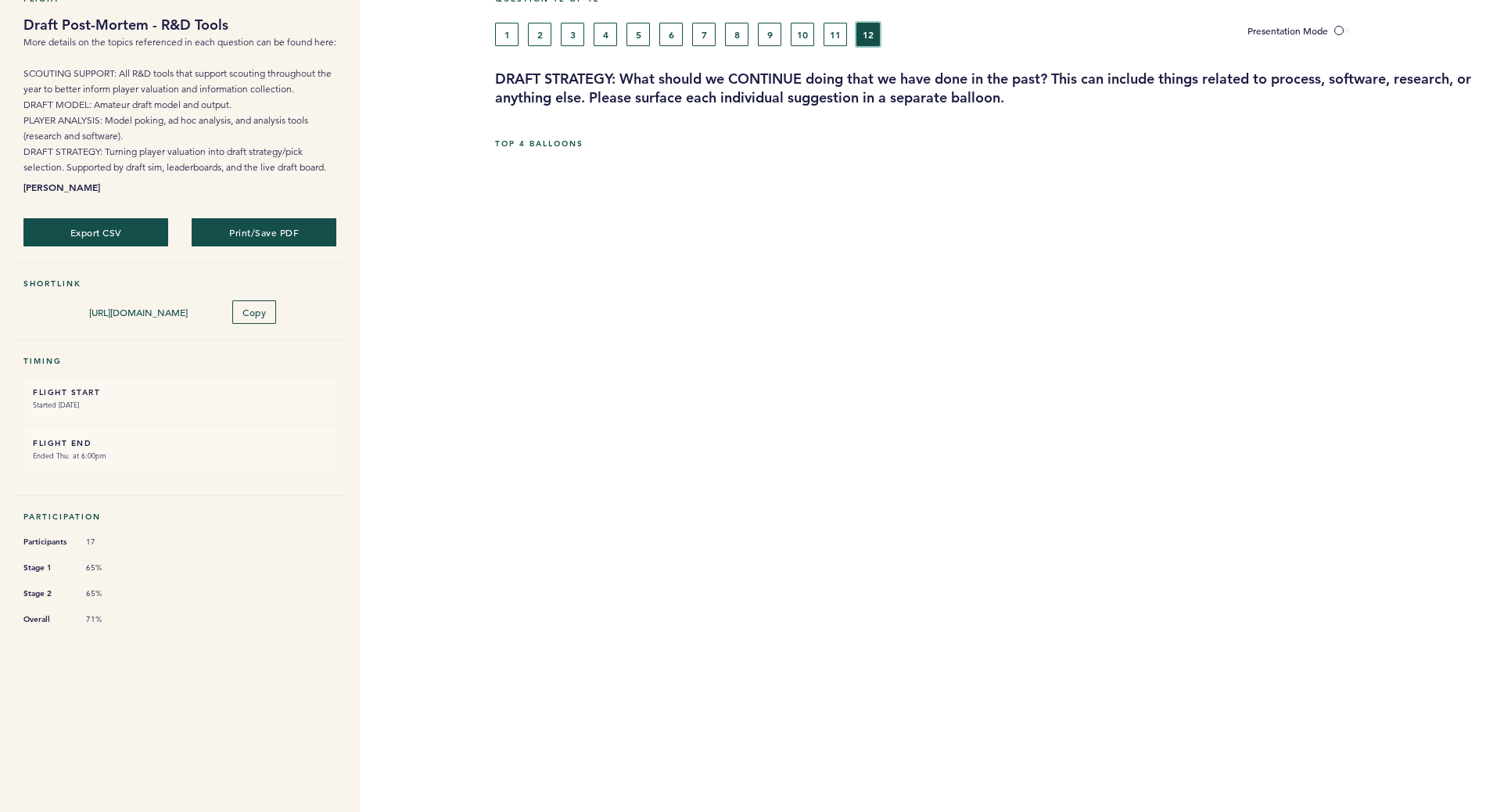
scroll to position [43, 0]
